Goal: Information Seeking & Learning: Learn about a topic

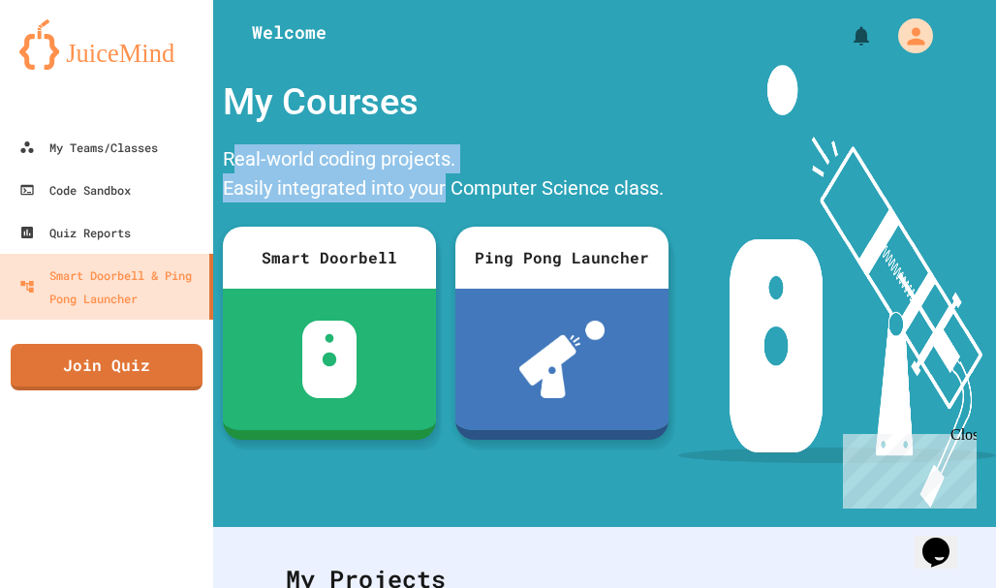
drag, startPoint x: 234, startPoint y: 172, endPoint x: 446, endPoint y: 188, distance: 211.8
click at [446, 188] on div "Real-world coding projects. Easily integrated into your Computer Science class." at bounding box center [445, 176] width 465 height 73
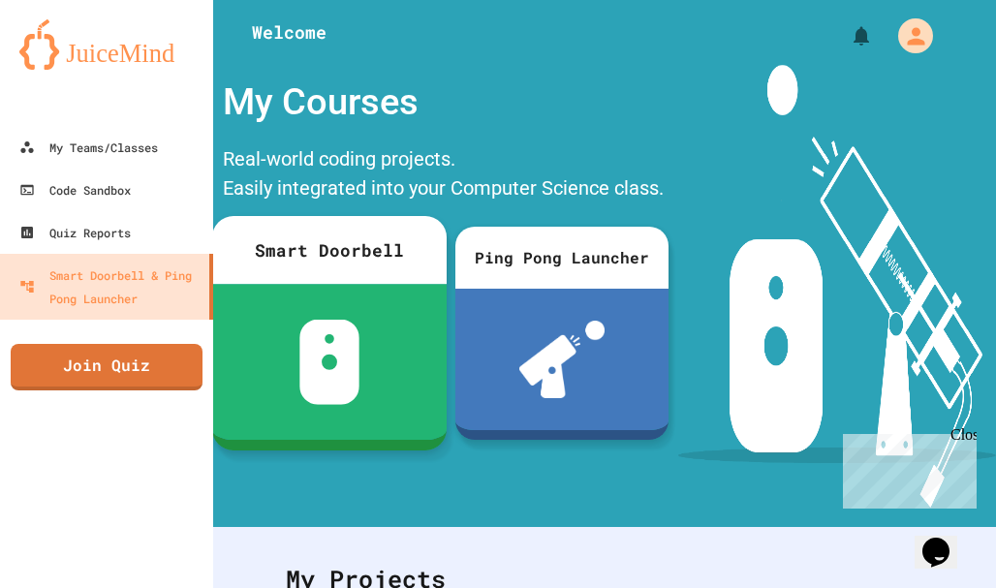
click at [248, 318] on div at bounding box center [329, 362] width 234 height 156
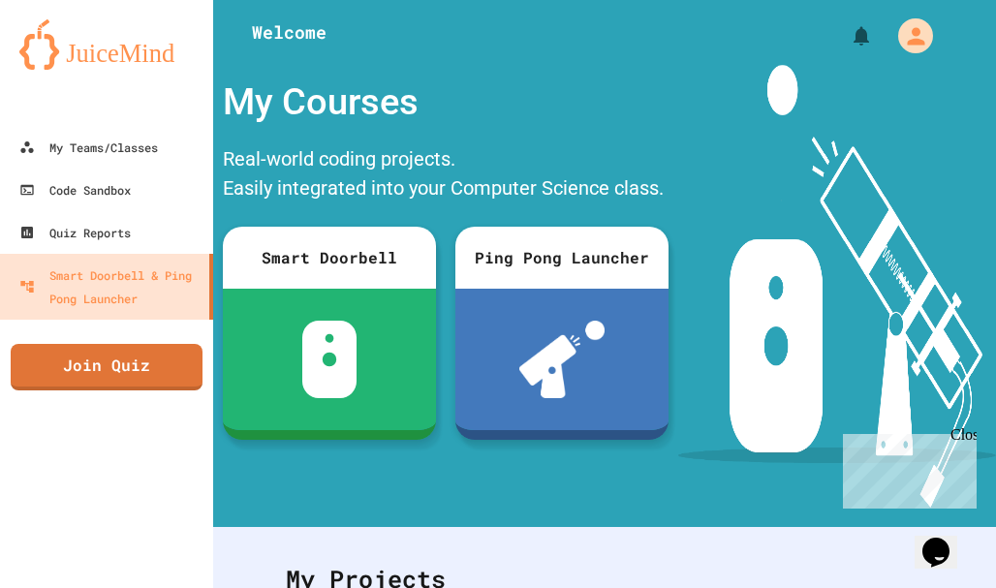
scroll to position [451, 0]
drag, startPoint x: 296, startPoint y: 341, endPoint x: 698, endPoint y: 351, distance: 401.2
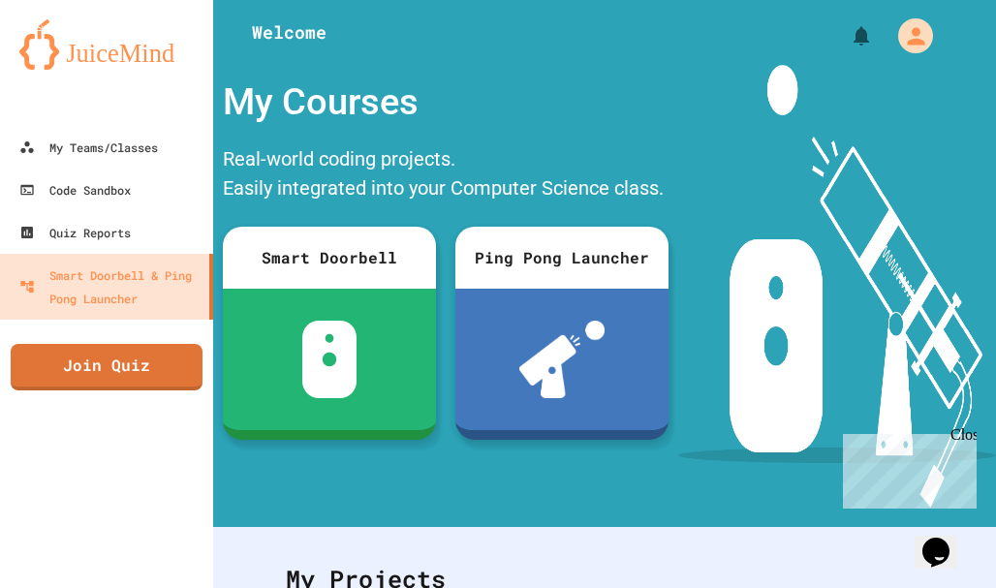
drag, startPoint x: 337, startPoint y: 383, endPoint x: 620, endPoint y: 460, distance: 293.3
